Goal: Information Seeking & Learning: Understand process/instructions

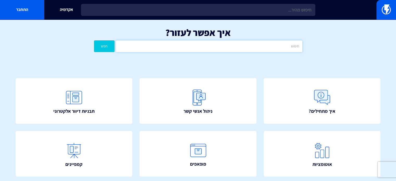
click at [234, 47] on input "text" at bounding box center [209, 46] width 186 height 12
click at [209, 62] on div "איך אפשר לעזור? חפש" at bounding box center [198, 41] width 396 height 43
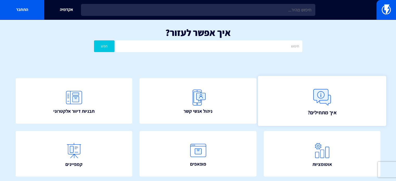
click at [306, 95] on link "איך מתחילים?" at bounding box center [322, 101] width 128 height 50
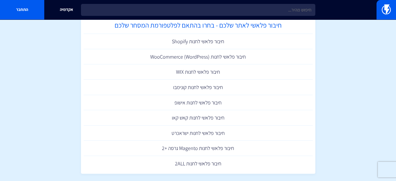
scroll to position [78, 0]
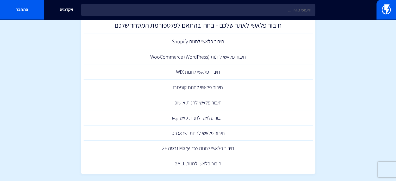
click at [346, 104] on section "מרכז תמיכה איך מתחילים? ברוכים הבאים איך לפתוח חשבון בפלאשי חיבור פלאשי לאתר של…" at bounding box center [198, 181] width 396 height 480
click at [195, 57] on link "חיבור פלאשי לחנות (WooCommerce (WordPress" at bounding box center [198, 56] width 229 height 15
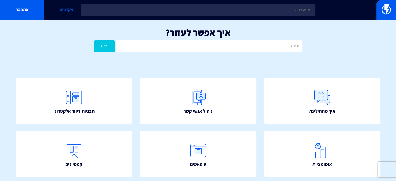
click at [67, 10] on link "אקדמיה" at bounding box center [66, 10] width 44 height 20
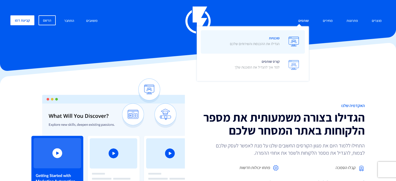
click at [262, 47] on span "סוכנויות הגדילו את ההכנסות והשירותים שלכם" at bounding box center [255, 41] width 50 height 15
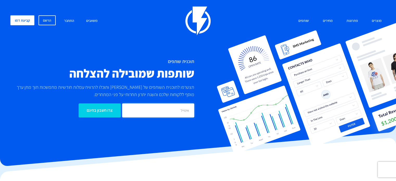
click at [181, 113] on input "email" at bounding box center [158, 110] width 72 height 14
type input "[EMAIL_ADDRESS][DOMAIN_NAME]"
